Goal: Transaction & Acquisition: Purchase product/service

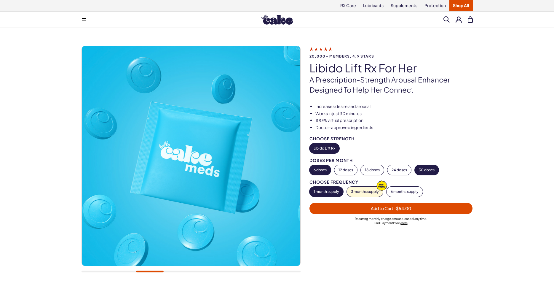
click at [431, 169] on button "30 doses" at bounding box center [427, 170] width 24 height 10
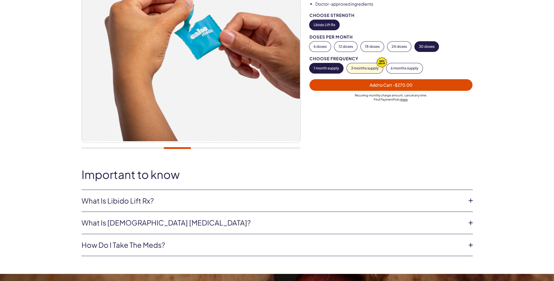
scroll to position [181, 0]
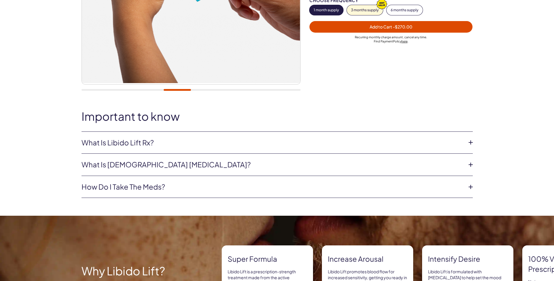
click at [130, 141] on link "What is Libido Lift Rx?" at bounding box center [273, 143] width 382 height 10
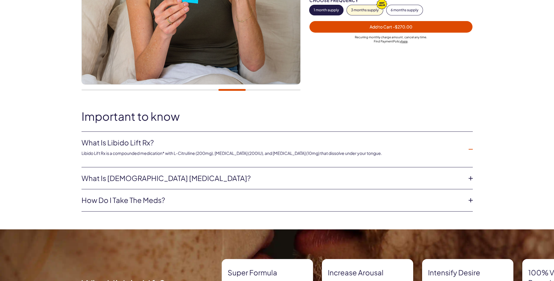
click at [109, 199] on link "How do I take the meds?" at bounding box center [273, 200] width 382 height 10
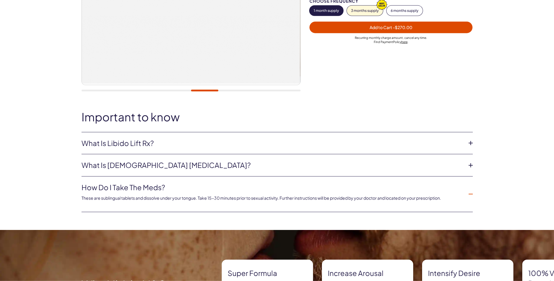
scroll to position [0, 0]
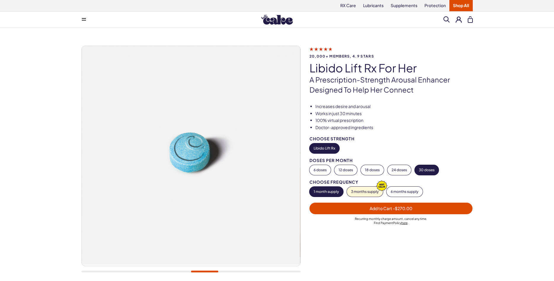
click at [85, 20] on icon at bounding box center [84, 20] width 4 height 1
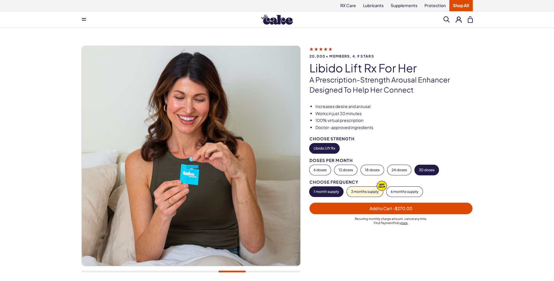
click at [466, 4] on link "Shop All" at bounding box center [461, 5] width 23 height 11
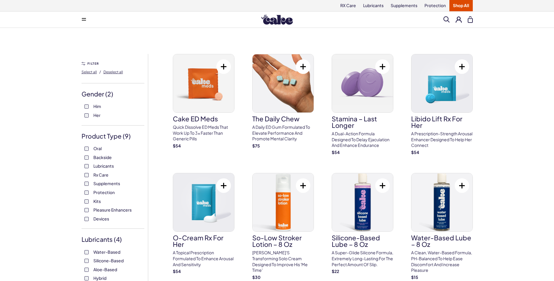
click at [103, 158] on span "Backside" at bounding box center [102, 157] width 18 height 8
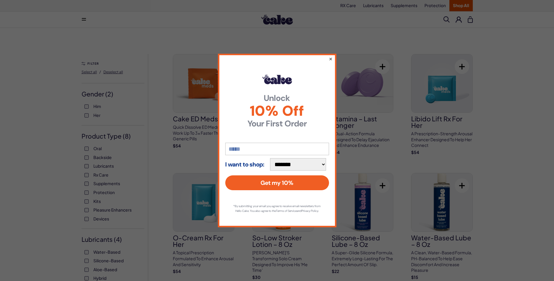
click at [331, 56] on button "×" at bounding box center [331, 58] width 4 height 7
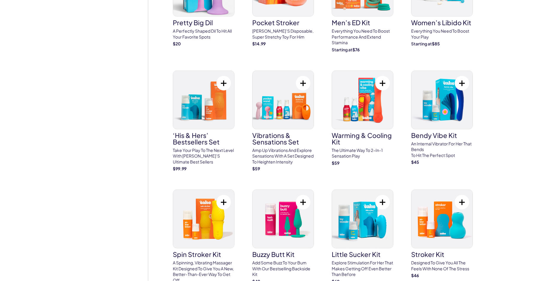
scroll to position [1906, 0]
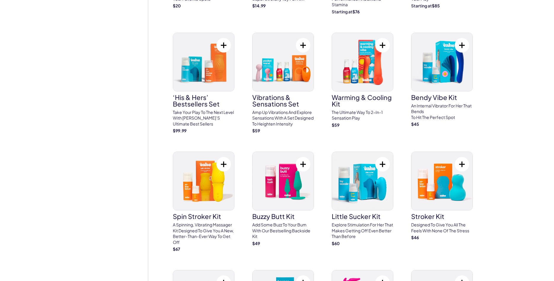
click at [464, 38] on button at bounding box center [462, 45] width 15 height 15
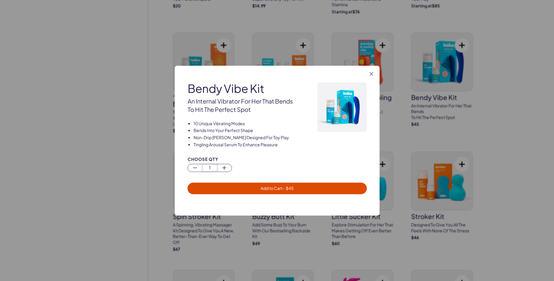
click at [273, 190] on span "Add to Cart - $ 45" at bounding box center [277, 187] width 33 height 5
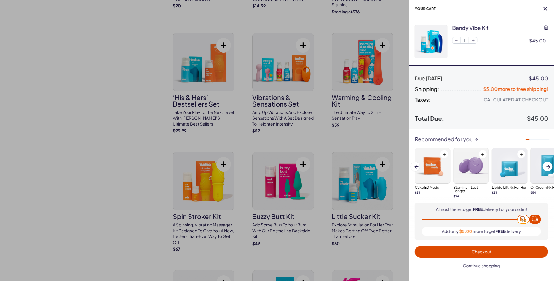
click at [27, 134] on div at bounding box center [277, 140] width 554 height 281
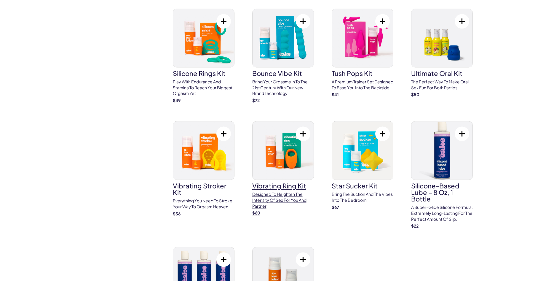
scroll to position [2148, 0]
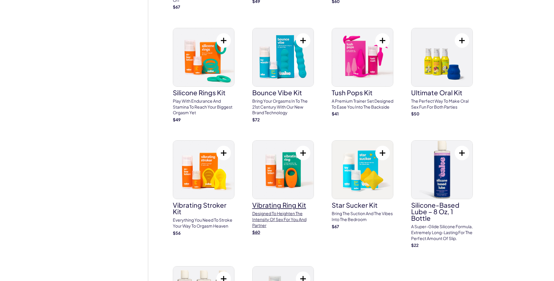
click at [285, 160] on img at bounding box center [283, 170] width 61 height 58
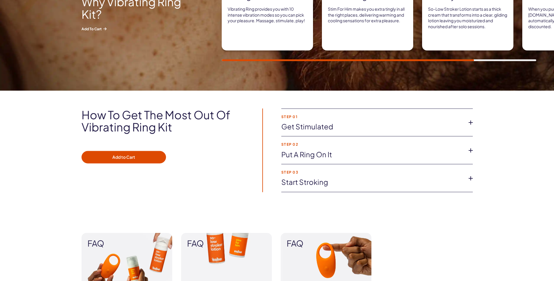
scroll to position [484, 0]
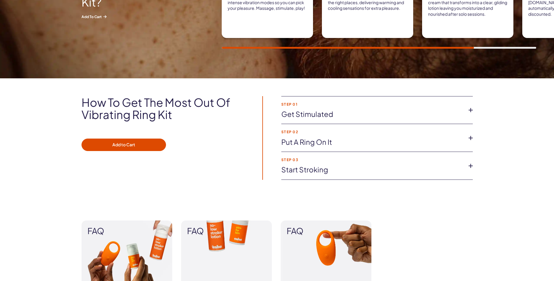
click at [472, 111] on icon at bounding box center [470, 110] width 9 height 9
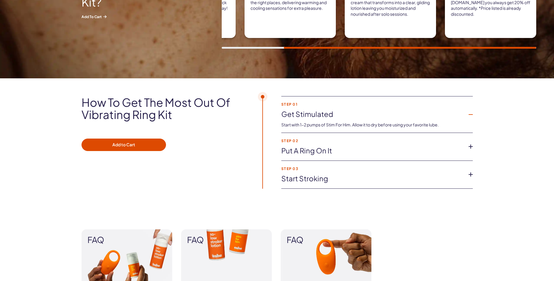
click at [469, 147] on icon at bounding box center [470, 146] width 9 height 9
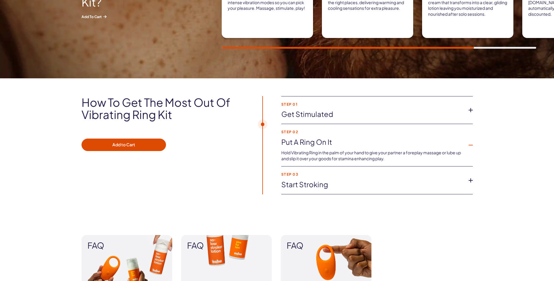
click at [473, 181] on icon at bounding box center [470, 180] width 9 height 9
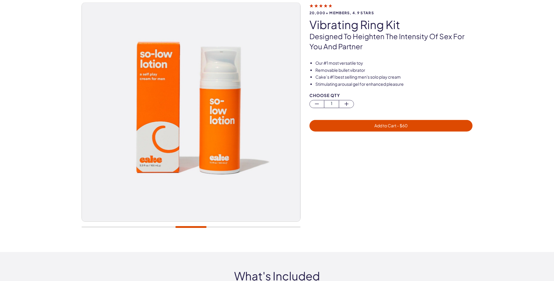
scroll to position [0, 0]
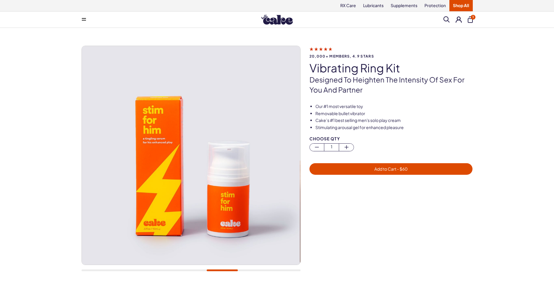
click at [400, 171] on span "- $ 60" at bounding box center [401, 168] width 11 height 5
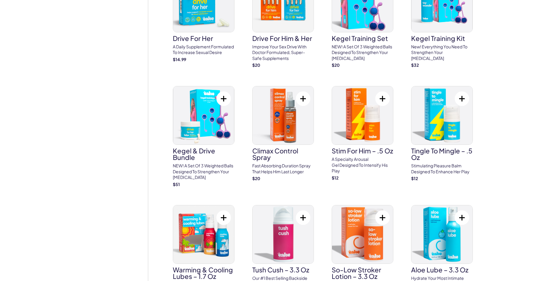
scroll to position [726, 0]
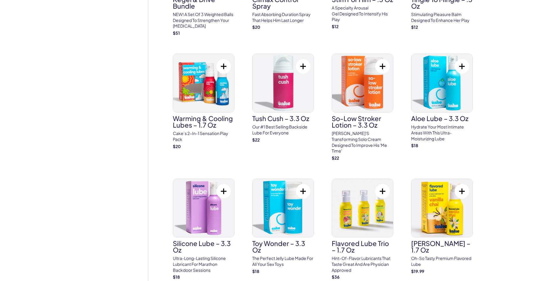
click at [303, 185] on button at bounding box center [303, 191] width 15 height 15
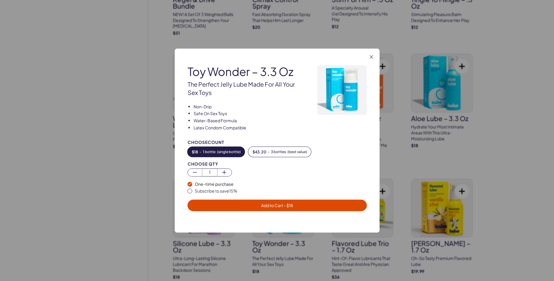
click at [241, 207] on span "Add to Cart - $ 18" at bounding box center [277, 205] width 172 height 7
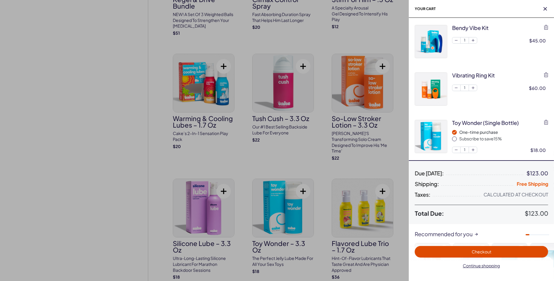
click at [78, 132] on div at bounding box center [277, 140] width 554 height 281
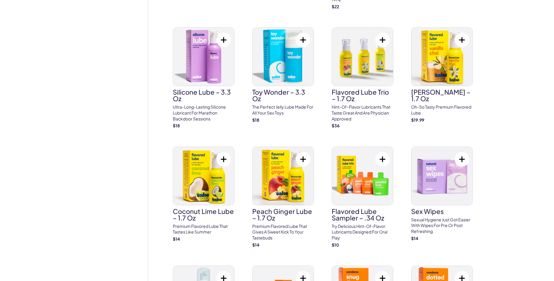
scroll to position [938, 0]
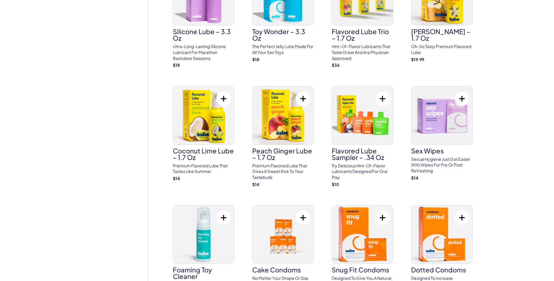
click at [464, 93] on button at bounding box center [462, 98] width 15 height 15
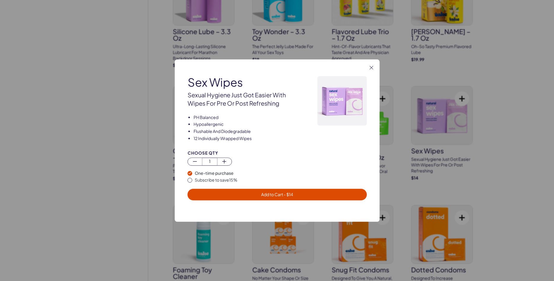
click at [336, 197] on span "Add to Cart - $ 14" at bounding box center [277, 194] width 172 height 7
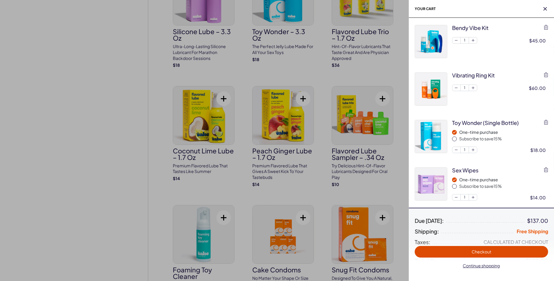
click at [44, 52] on div at bounding box center [277, 140] width 554 height 281
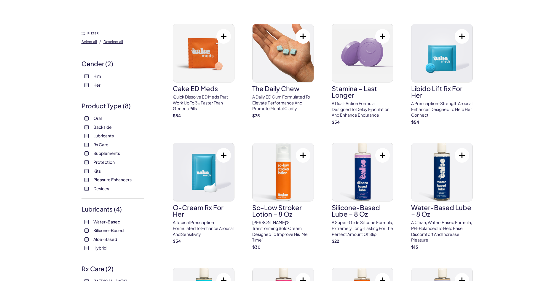
scroll to position [0, 0]
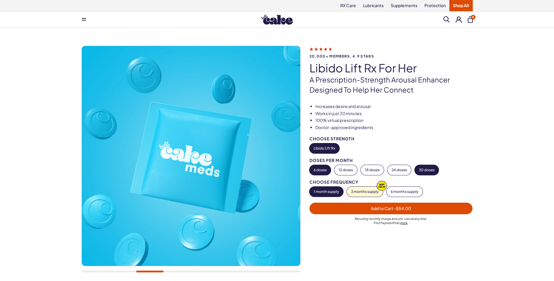
click at [425, 172] on button "30 doses" at bounding box center [427, 170] width 24 height 10
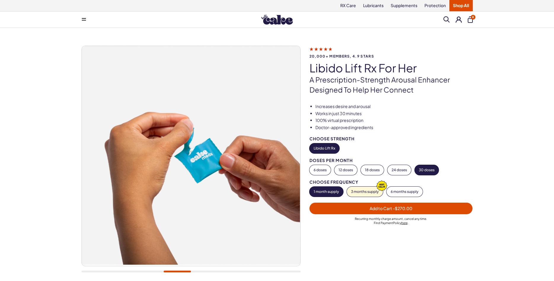
click at [434, 208] on span "Add to Cart - $270.00" at bounding box center [391, 208] width 156 height 7
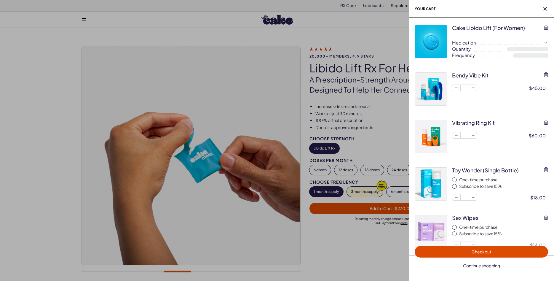
select select "**"
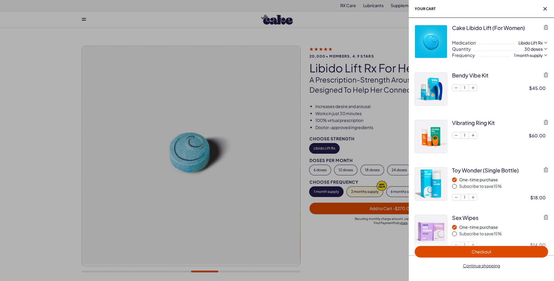
click at [480, 252] on span "Checkout" at bounding box center [482, 251] width 20 height 5
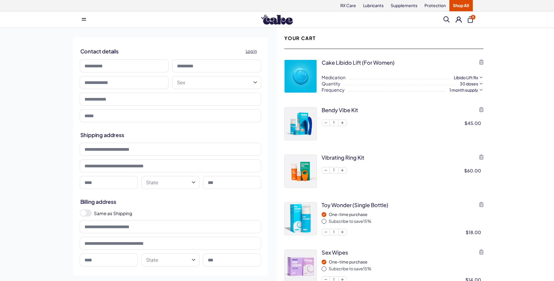
click at [109, 61] on input at bounding box center [124, 65] width 89 height 13
type input "****"
type input "*********"
type input "**********"
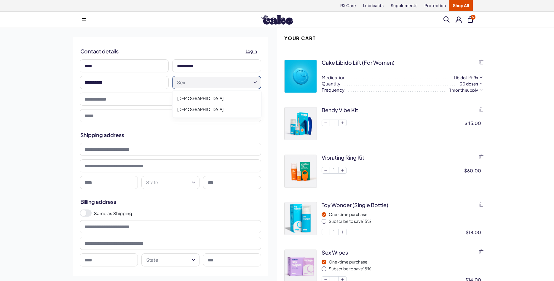
select select "******"
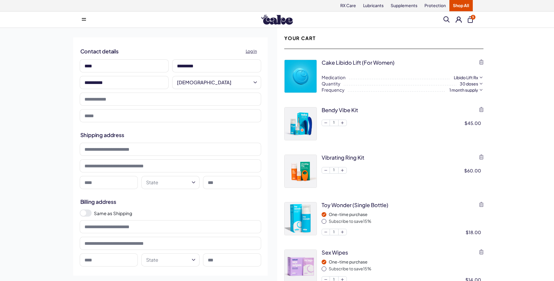
click at [187, 101] on input "tel" at bounding box center [170, 99] width 181 height 13
type input "**********"
type input "*******"
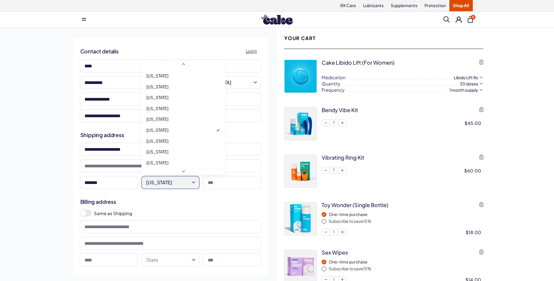
scroll to position [412, 0]
select select "**"
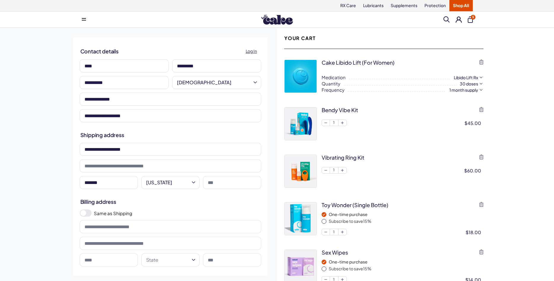
drag, startPoint x: 210, startPoint y: 184, endPoint x: 203, endPoint y: 178, distance: 9.0
click at [211, 184] on input at bounding box center [232, 182] width 58 height 13
type input "*****"
click at [110, 213] on label "Same as Shipping" at bounding box center [177, 213] width 167 height 6
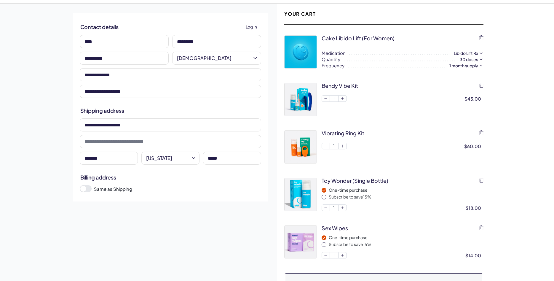
scroll to position [151, 0]
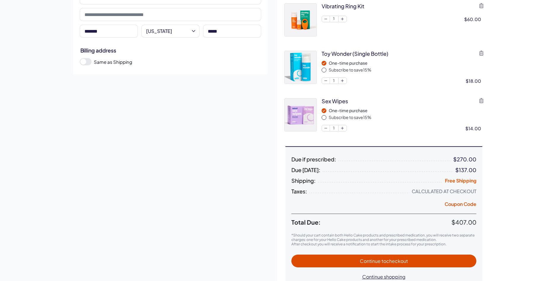
click at [389, 262] on span "to checkout" at bounding box center [395, 261] width 26 height 6
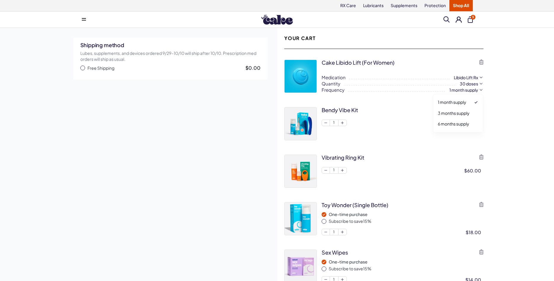
click at [83, 69] on span "button" at bounding box center [82, 68] width 5 height 5
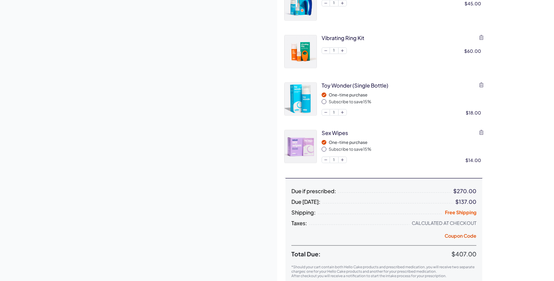
scroll to position [181, 0]
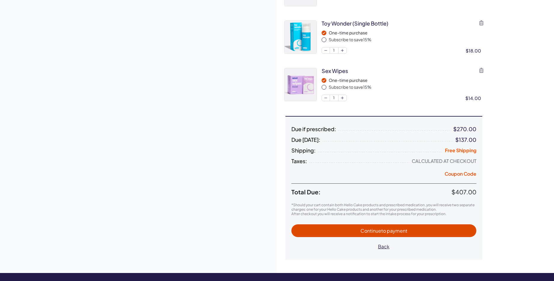
click at [393, 232] on span "to payment" at bounding box center [394, 230] width 26 height 6
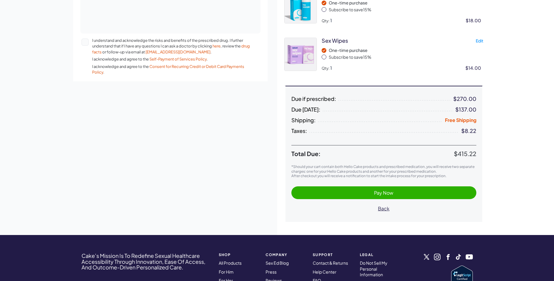
click at [385, 194] on span "Pay Now" at bounding box center [383, 193] width 19 height 6
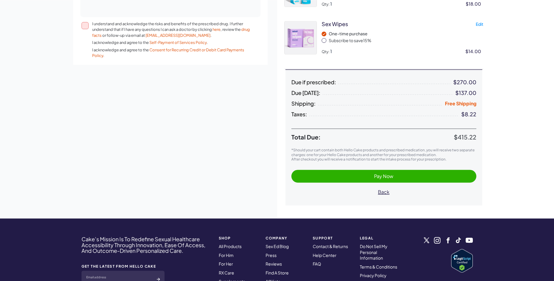
scroll to position [229, 0]
click at [82, 24] on button "I understand and acknowledge the risks and benefits of the prescribed drug. I f…" at bounding box center [85, 25] width 7 height 7
click at [321, 171] on button "Pay Now" at bounding box center [384, 175] width 185 height 13
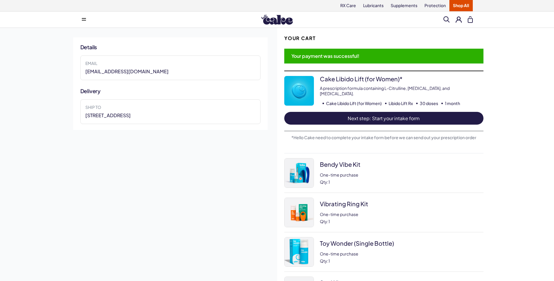
click at [342, 117] on span "Next step: Start your intake form" at bounding box center [383, 118] width 187 height 7
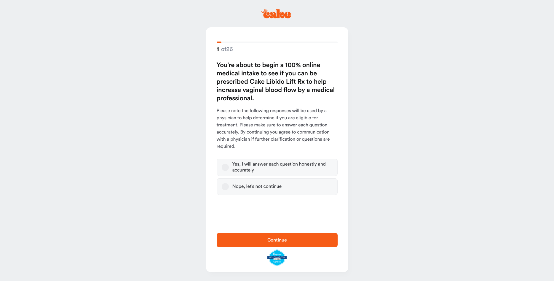
click at [289, 166] on div "Yes, I will answer each question honestly and accurately" at bounding box center [283, 167] width 100 height 12
click at [229, 166] on button "Yes, I will answer each question honestly and accurately" at bounding box center [225, 167] width 7 height 7
click at [279, 239] on span "Continue" at bounding box center [277, 240] width 20 height 5
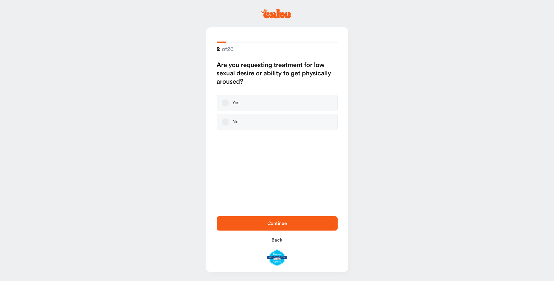
click at [234, 104] on div "Yes" at bounding box center [236, 103] width 7 height 6
click at [229, 104] on button "Yes" at bounding box center [225, 102] width 7 height 7
click at [263, 224] on span "Continue" at bounding box center [277, 223] width 102 height 7
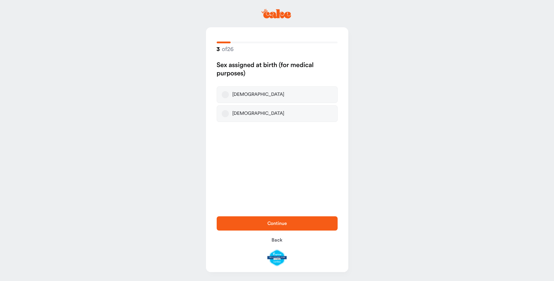
click at [241, 94] on div "[DEMOGRAPHIC_DATA]" at bounding box center [259, 95] width 52 height 6
click at [229, 94] on button "[DEMOGRAPHIC_DATA]" at bounding box center [225, 94] width 7 height 7
click at [305, 222] on span "Continue" at bounding box center [277, 223] width 102 height 7
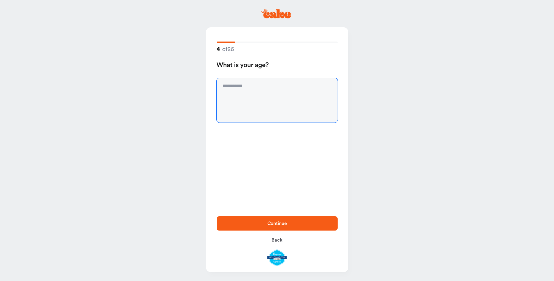
click at [262, 89] on textarea at bounding box center [277, 100] width 121 height 44
type textarea "**"
click at [279, 219] on button "Continue" at bounding box center [277, 223] width 121 height 14
click at [270, 93] on textarea at bounding box center [277, 100] width 121 height 44
type textarea "**********"
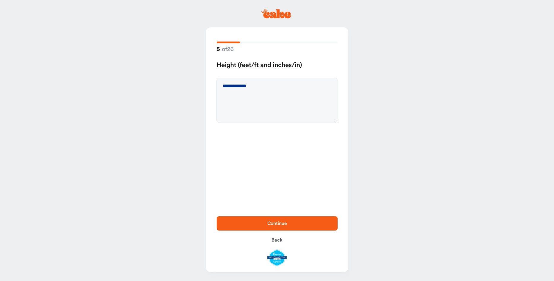
click at [279, 222] on span "Continue" at bounding box center [277, 223] width 20 height 5
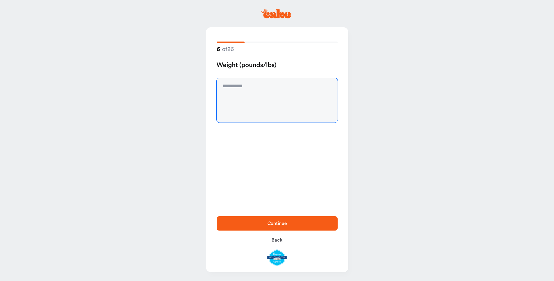
click at [265, 83] on textarea at bounding box center [277, 100] width 121 height 44
type textarea "***"
click at [318, 223] on span "Continue" at bounding box center [277, 223] width 102 height 7
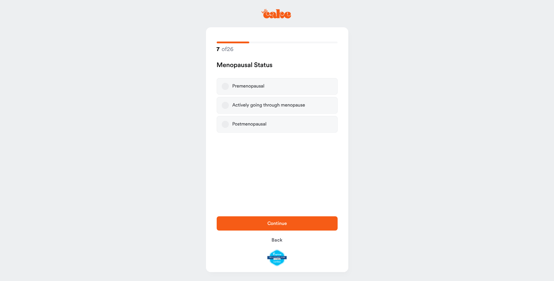
click at [259, 88] on div "Premenopausal" at bounding box center [249, 86] width 32 height 6
click at [229, 88] on button "Premenopausal" at bounding box center [225, 86] width 7 height 7
click at [280, 229] on button "Continue" at bounding box center [277, 223] width 121 height 14
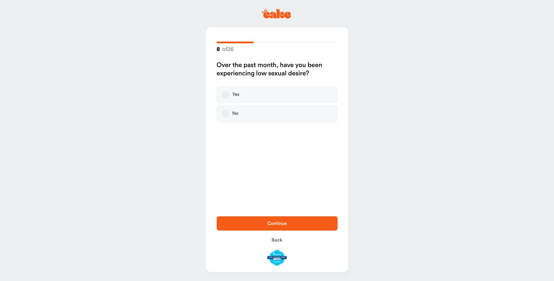
click at [240, 93] on label "Yes" at bounding box center [277, 94] width 121 height 17
click at [229, 93] on button "Yes" at bounding box center [225, 94] width 7 height 7
click at [257, 224] on span "Continue" at bounding box center [277, 223] width 102 height 7
click at [225, 97] on button "Yes" at bounding box center [225, 94] width 7 height 7
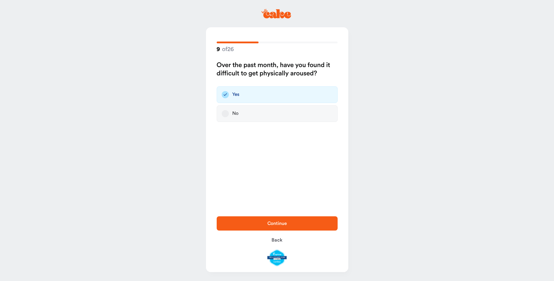
click at [249, 219] on button "Continue" at bounding box center [277, 223] width 121 height 14
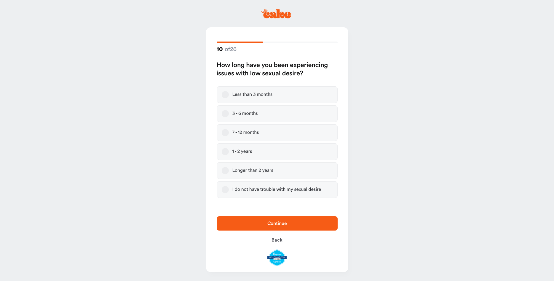
click at [240, 117] on label "3 - 6 months" at bounding box center [277, 113] width 121 height 17
click at [229, 117] on button "3 - 6 months" at bounding box center [225, 113] width 7 height 7
click at [273, 222] on span "Continue" at bounding box center [277, 223] width 20 height 5
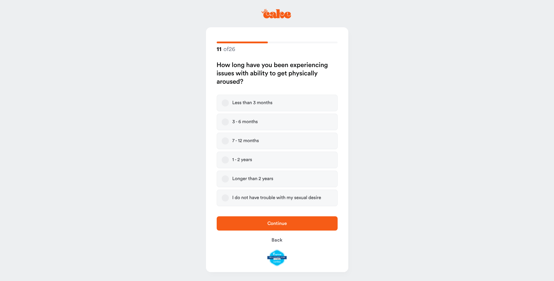
click at [238, 124] on div "3 - 6 months" at bounding box center [246, 122] width 26 height 6
click at [229, 124] on button "3 - 6 months" at bounding box center [225, 121] width 7 height 7
click at [272, 227] on button "Continue" at bounding box center [277, 223] width 121 height 14
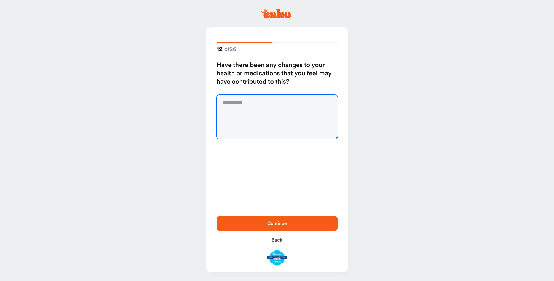
click at [243, 104] on textarea at bounding box center [277, 117] width 121 height 44
type textarea "**********"
click at [261, 224] on span "Continue" at bounding box center [277, 223] width 102 height 7
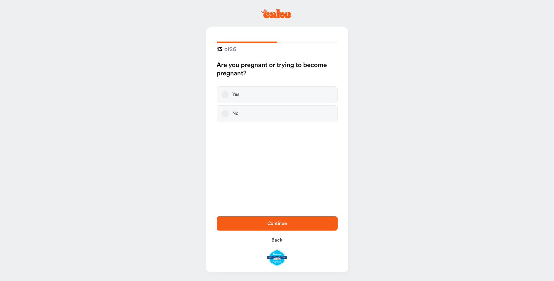
click at [239, 114] on label "No" at bounding box center [277, 113] width 121 height 17
click at [229, 114] on button "No" at bounding box center [225, 113] width 7 height 7
click at [277, 223] on span "Continue" at bounding box center [277, 223] width 20 height 5
click at [224, 104] on button "No" at bounding box center [225, 105] width 7 height 7
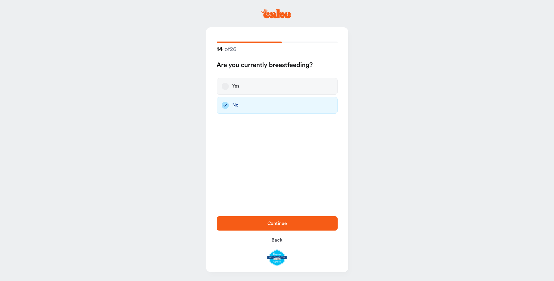
click at [258, 229] on button "Continue" at bounding box center [277, 223] width 121 height 14
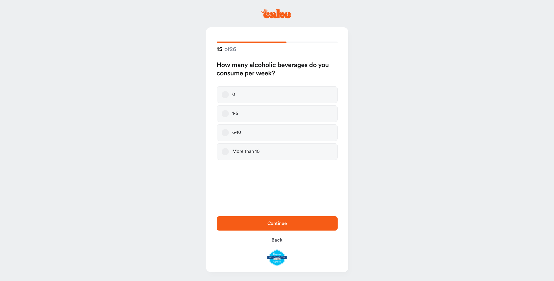
click at [231, 95] on label "0" at bounding box center [277, 94] width 121 height 17
click at [229, 95] on button "0" at bounding box center [225, 94] width 7 height 7
click at [277, 222] on span "Continue" at bounding box center [277, 223] width 20 height 5
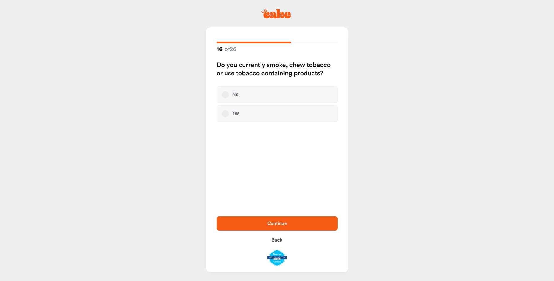
click at [245, 93] on label "No" at bounding box center [277, 94] width 121 height 17
click at [229, 93] on button "No" at bounding box center [225, 94] width 7 height 7
click at [274, 225] on span "Continue" at bounding box center [277, 223] width 20 height 5
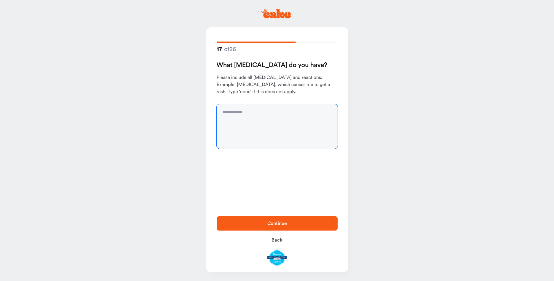
click at [246, 106] on textarea at bounding box center [277, 126] width 121 height 44
type textarea "*******"
click at [308, 225] on span "Continue" at bounding box center [277, 223] width 102 height 7
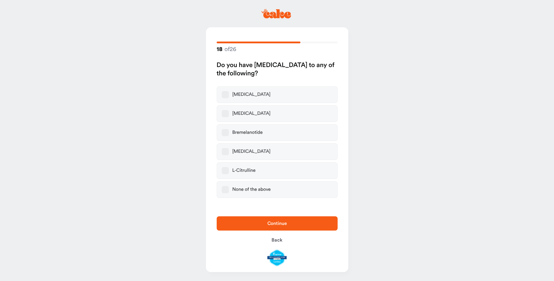
click at [263, 190] on div "None of the above" at bounding box center [252, 190] width 39 height 6
click at [229, 190] on button "None of the above" at bounding box center [225, 189] width 7 height 7
click at [274, 222] on span "Continue" at bounding box center [277, 223] width 20 height 5
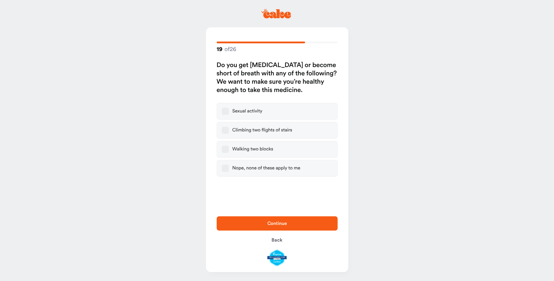
click at [264, 170] on div "Nope, none of these apply to me" at bounding box center [267, 168] width 68 height 6
click at [229, 170] on button "Nope, none of these apply to me" at bounding box center [225, 168] width 7 height 7
click at [284, 231] on div "Continue Back" at bounding box center [277, 241] width 142 height 62
click at [284, 229] on button "Continue" at bounding box center [277, 223] width 121 height 14
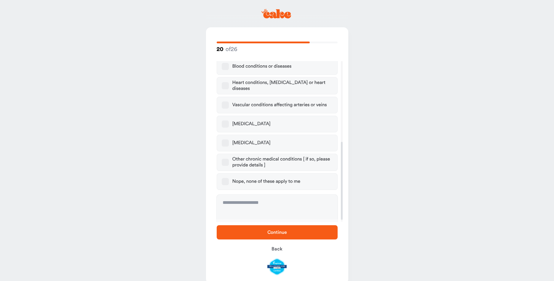
scroll to position [169, 0]
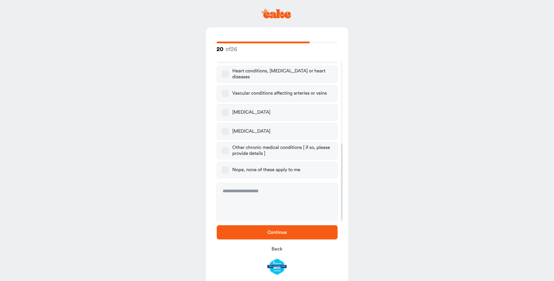
click at [289, 167] on div "Nope, none of these apply to me" at bounding box center [267, 170] width 68 height 6
click at [229, 166] on button "Nope, none of these apply to me" at bounding box center [225, 169] width 7 height 7
click at [309, 236] on button "Continue" at bounding box center [277, 232] width 121 height 14
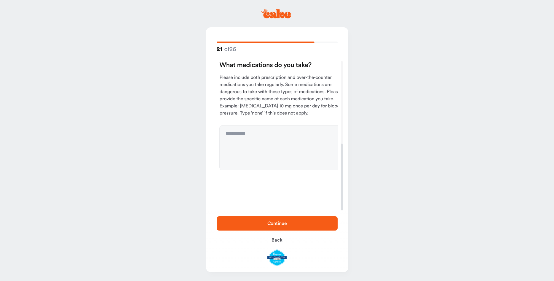
scroll to position [0, 0]
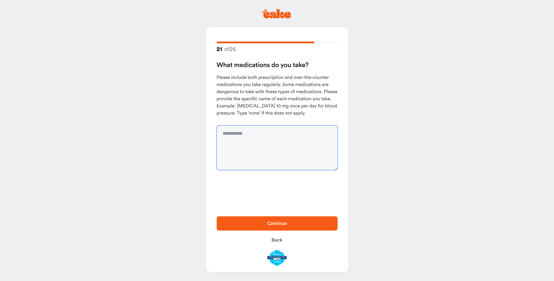
click at [268, 145] on textarea at bounding box center [277, 147] width 121 height 44
type textarea "****"
click at [300, 222] on span "Continue" at bounding box center [277, 223] width 102 height 7
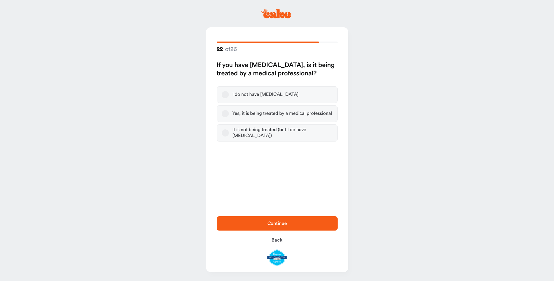
click at [261, 94] on div "I do not have high blood pressure" at bounding box center [266, 95] width 66 height 6
click at [229, 94] on button "I do not have high blood pressure" at bounding box center [225, 94] width 7 height 7
click at [273, 224] on span "Continue" at bounding box center [277, 223] width 20 height 5
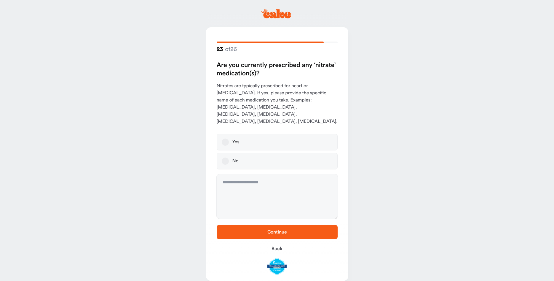
click at [242, 154] on label "No" at bounding box center [277, 161] width 121 height 17
click at [229, 157] on button "No" at bounding box center [225, 160] width 7 height 7
click at [274, 230] on span "Continue" at bounding box center [277, 232] width 20 height 5
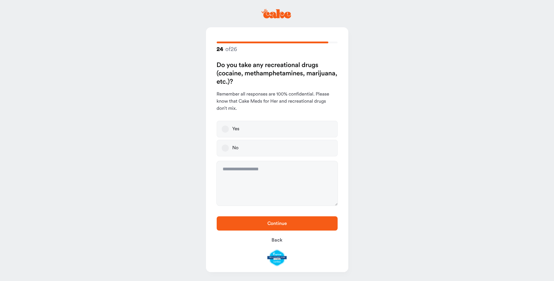
click at [239, 154] on label "No" at bounding box center [277, 148] width 121 height 17
click at [229, 152] on button "No" at bounding box center [225, 147] width 7 height 7
click at [278, 224] on span "Continue" at bounding box center [277, 223] width 20 height 5
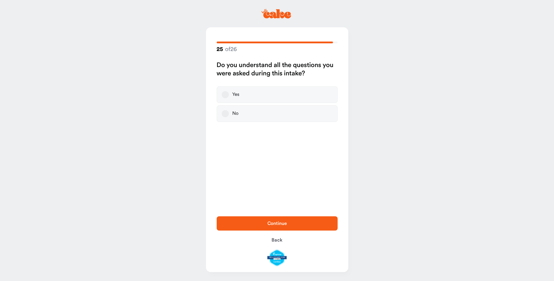
click at [231, 97] on label "Yes" at bounding box center [277, 94] width 121 height 17
click at [229, 97] on button "Yes" at bounding box center [225, 94] width 7 height 7
click at [280, 223] on span "Continue" at bounding box center [277, 223] width 20 height 5
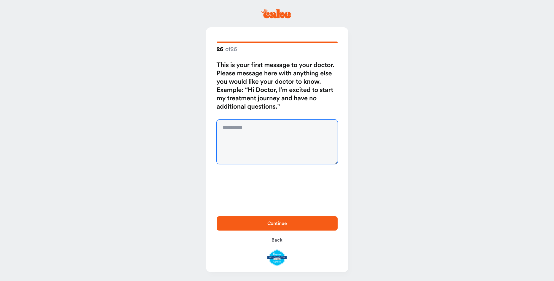
click at [249, 133] on textarea at bounding box center [277, 142] width 121 height 44
type textarea "**********"
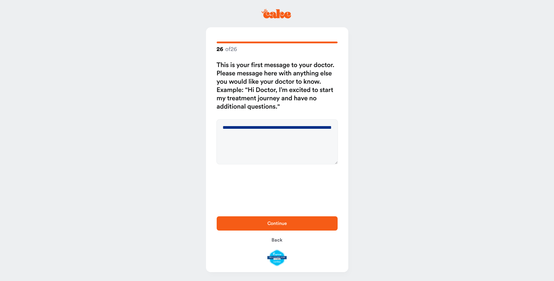
click at [247, 226] on span "Continue" at bounding box center [277, 223] width 102 height 7
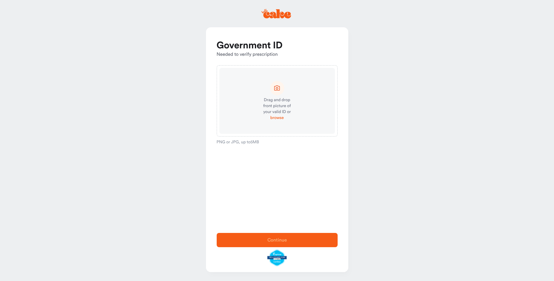
click at [279, 117] on span "browse" at bounding box center [276, 118] width 13 height 6
click at [280, 117] on span "browse" at bounding box center [276, 118] width 13 height 6
click at [279, 119] on span "browse" at bounding box center [276, 118] width 13 height 6
click at [273, 118] on span "browse" at bounding box center [276, 118] width 13 height 6
click at [280, 120] on span "browse" at bounding box center [276, 118] width 13 height 6
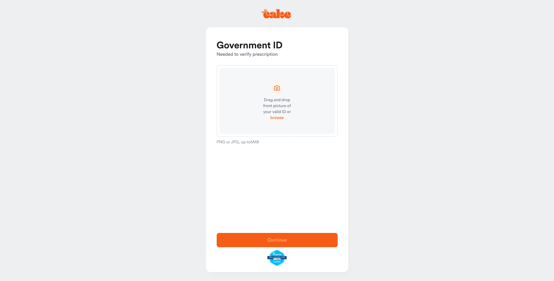
click at [279, 118] on span "browse" at bounding box center [276, 118] width 13 height 6
click at [278, 120] on span "browse" at bounding box center [276, 118] width 13 height 6
click at [512, 0] on main "Government ID Needed to verify prescription Drag and drop front picture of your…" at bounding box center [277, 140] width 554 height 281
click at [276, 119] on span "browse" at bounding box center [276, 118] width 13 height 6
click at [277, 119] on span "browse" at bounding box center [276, 118] width 13 height 6
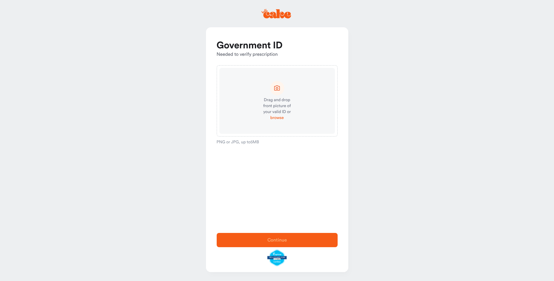
click at [276, 118] on span "browse" at bounding box center [276, 118] width 13 height 6
